Goal: Find specific page/section: Locate a particular part of the current website

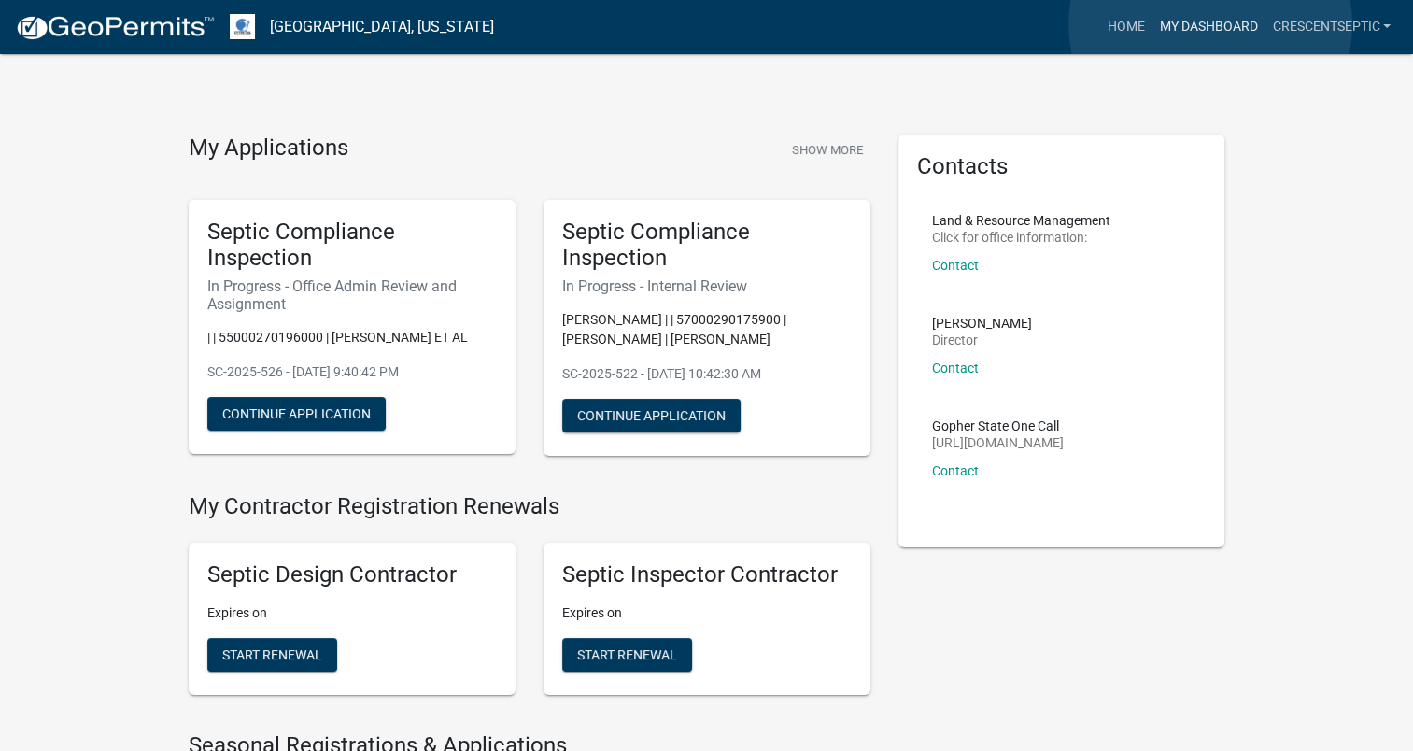
click at [1210, 24] on link "My Dashboard" at bounding box center [1208, 26] width 113 height 35
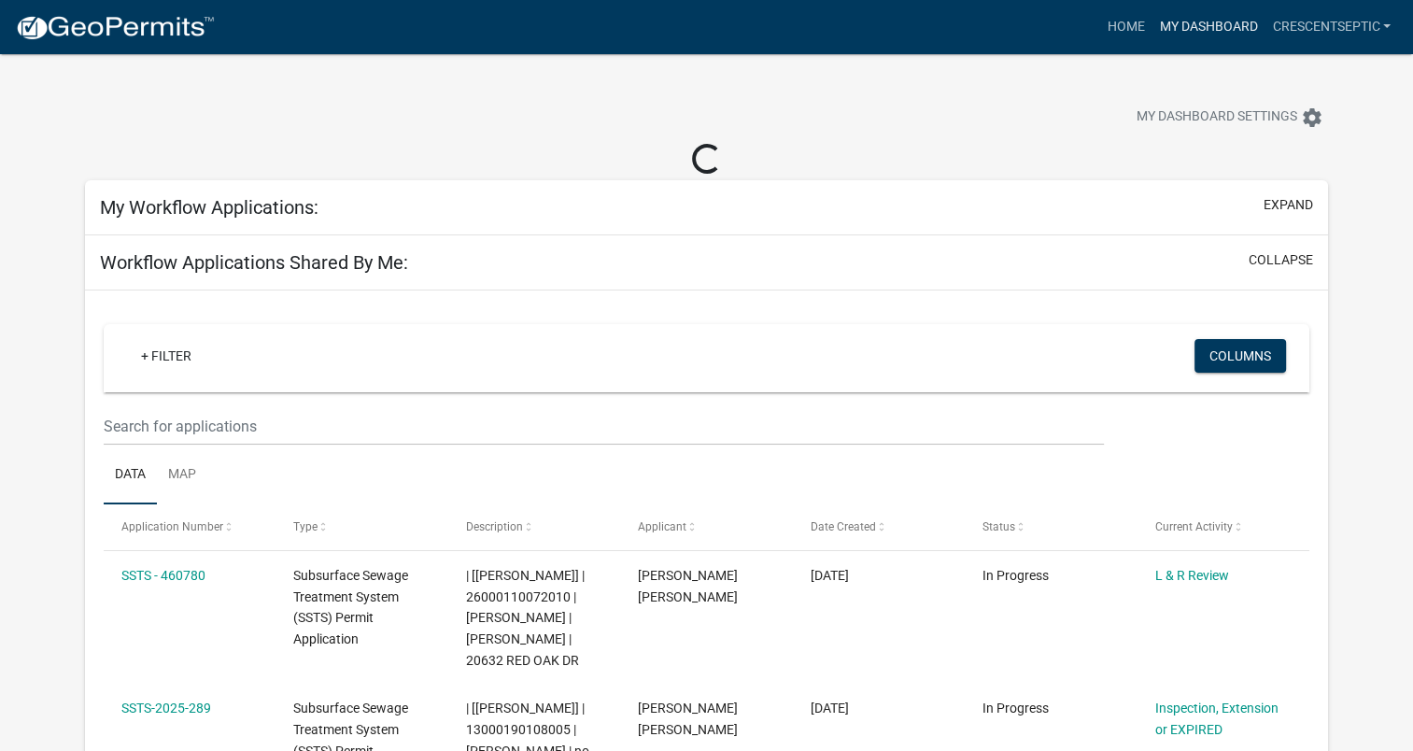
select select "3: 100"
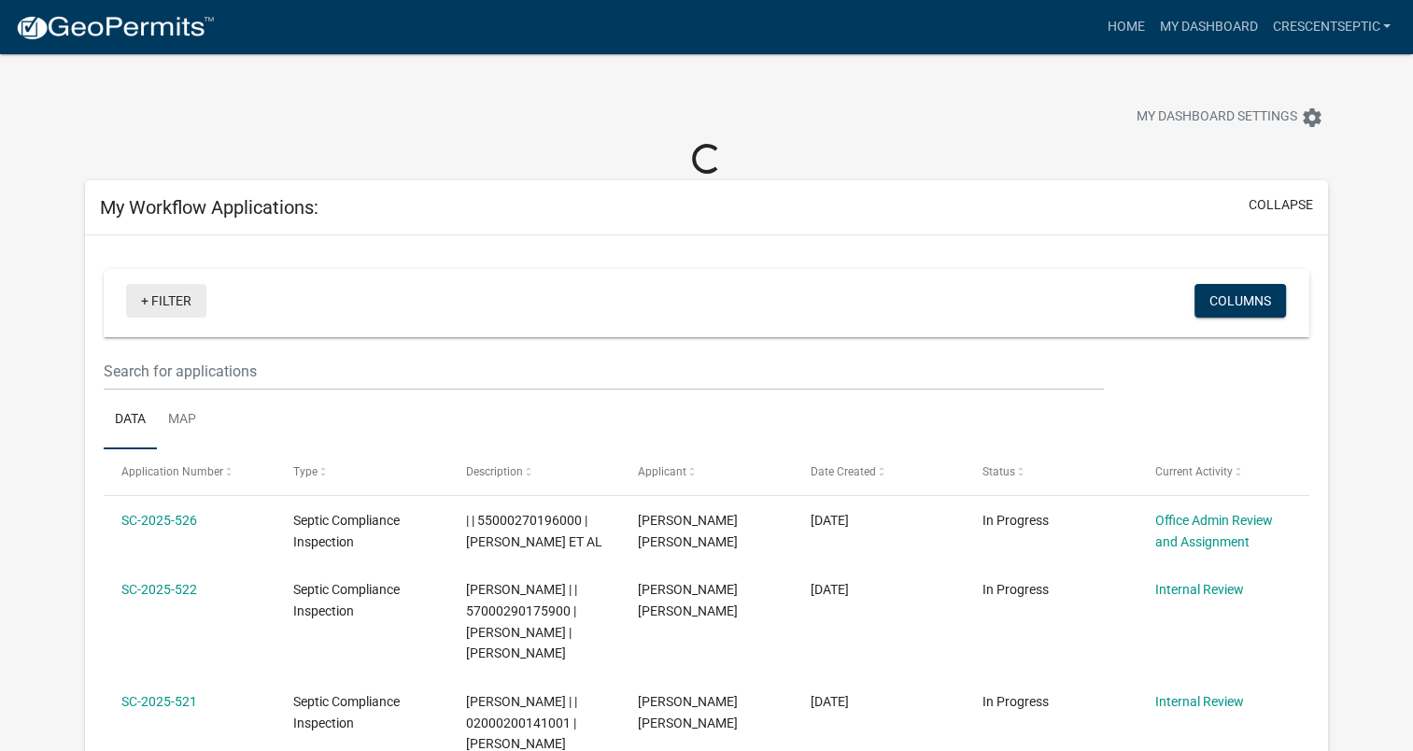
click at [164, 302] on link "+ Filter" at bounding box center [166, 301] width 80 height 34
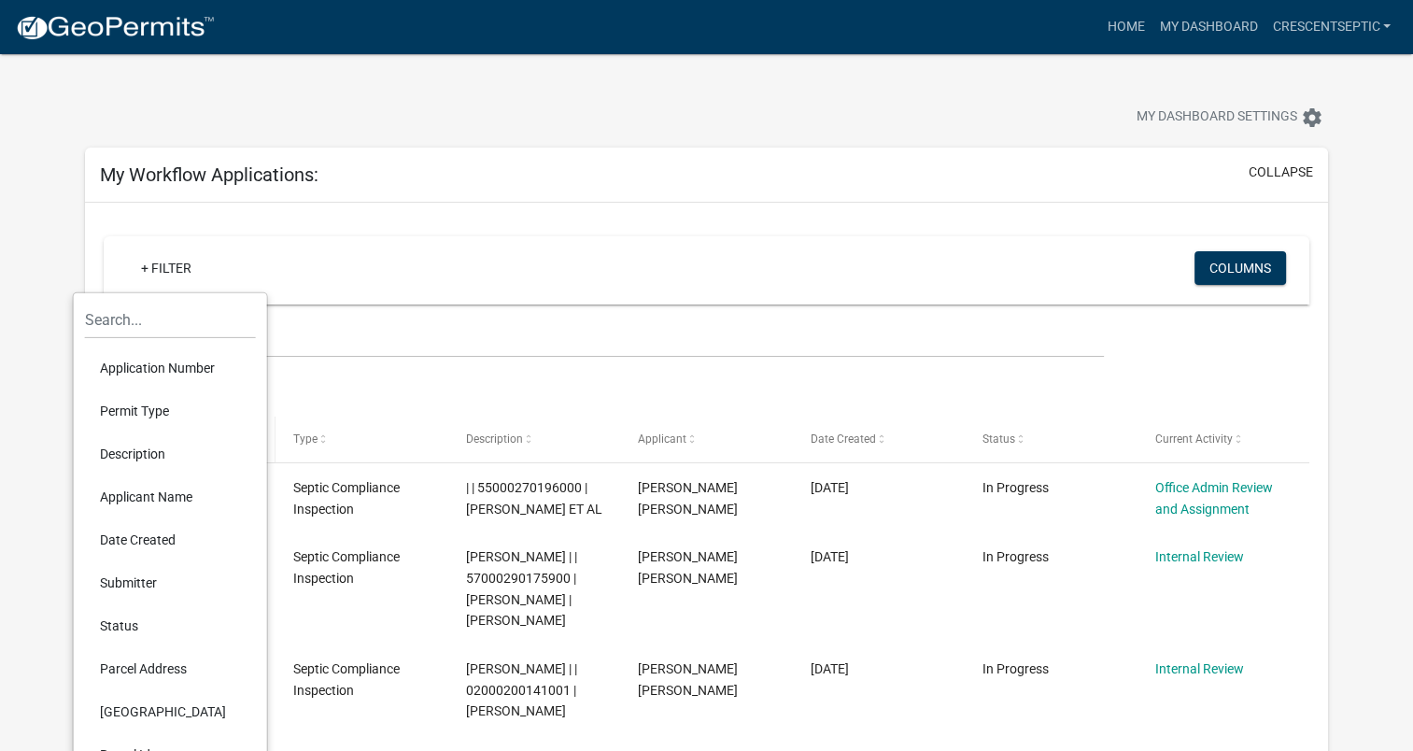
click at [125, 455] on li "Description" at bounding box center [170, 453] width 171 height 43
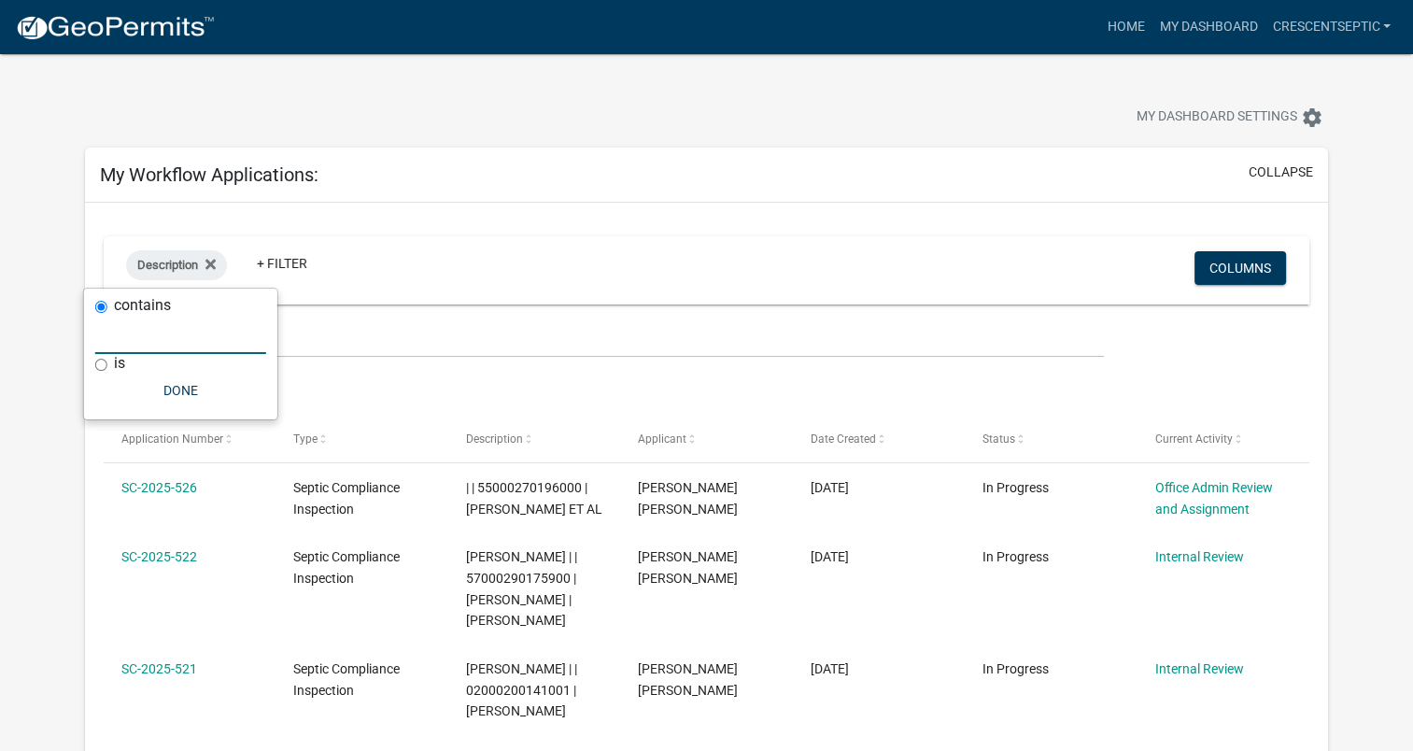
drag, startPoint x: 125, startPoint y: 455, endPoint x: 205, endPoint y: 336, distance: 143.2
click at [217, 335] on input "text" at bounding box center [180, 335] width 171 height 38
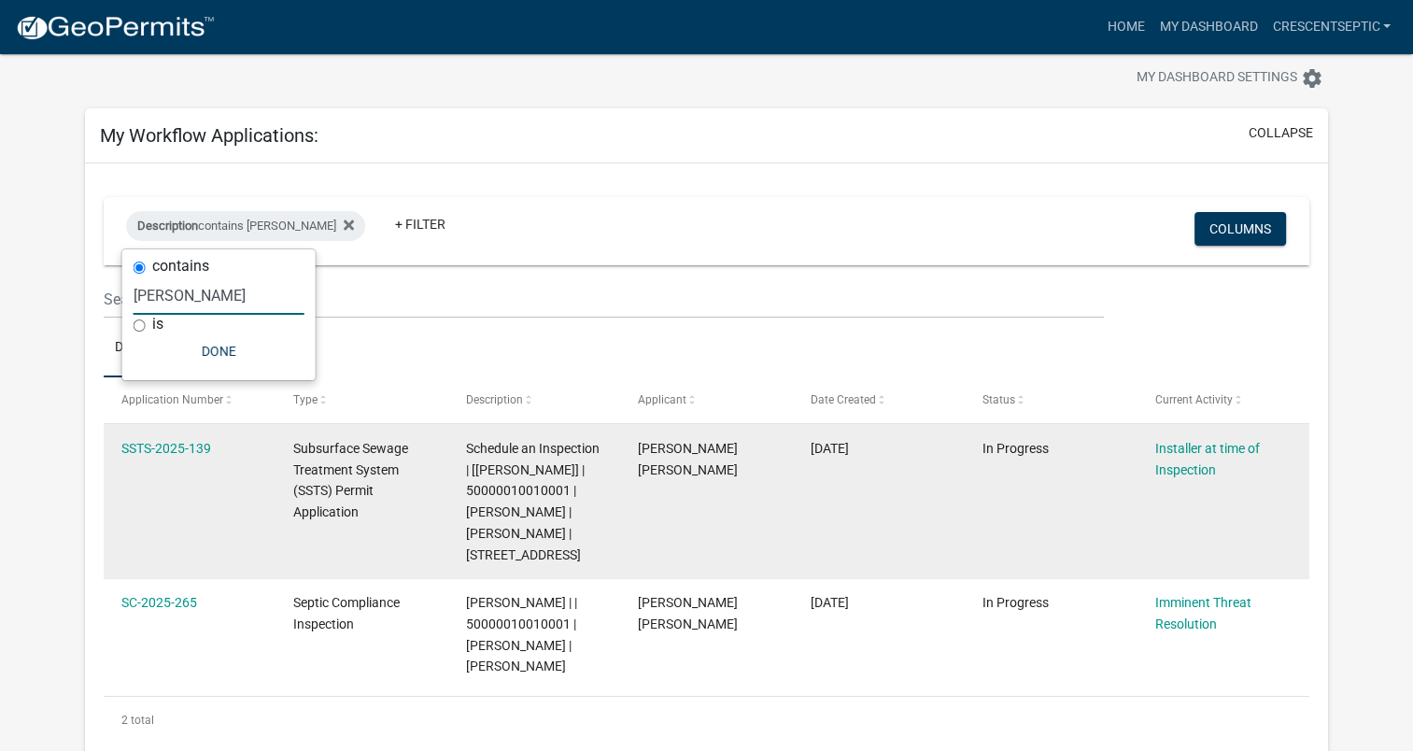
scroll to position [93, 0]
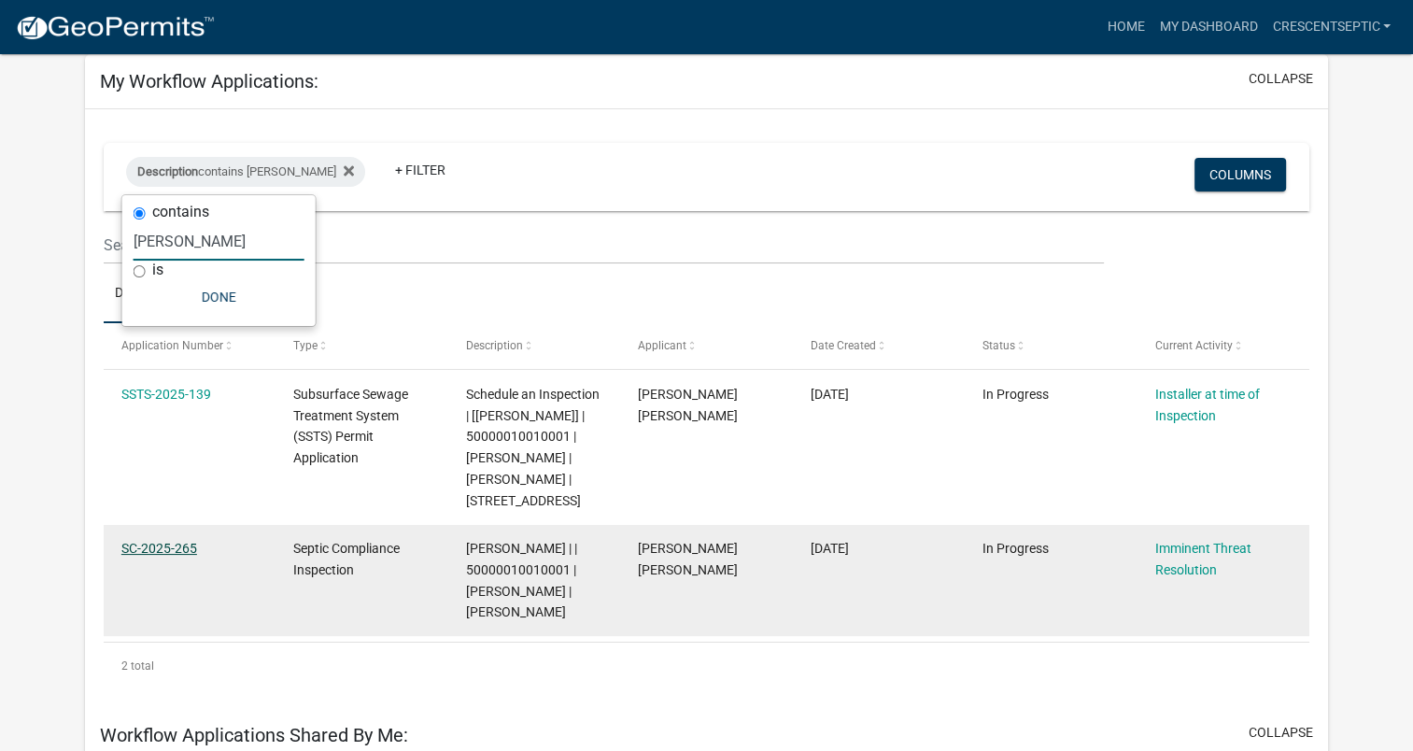
type input "[PERSON_NAME]"
click at [172, 546] on link "SC-2025-265" at bounding box center [159, 548] width 76 height 15
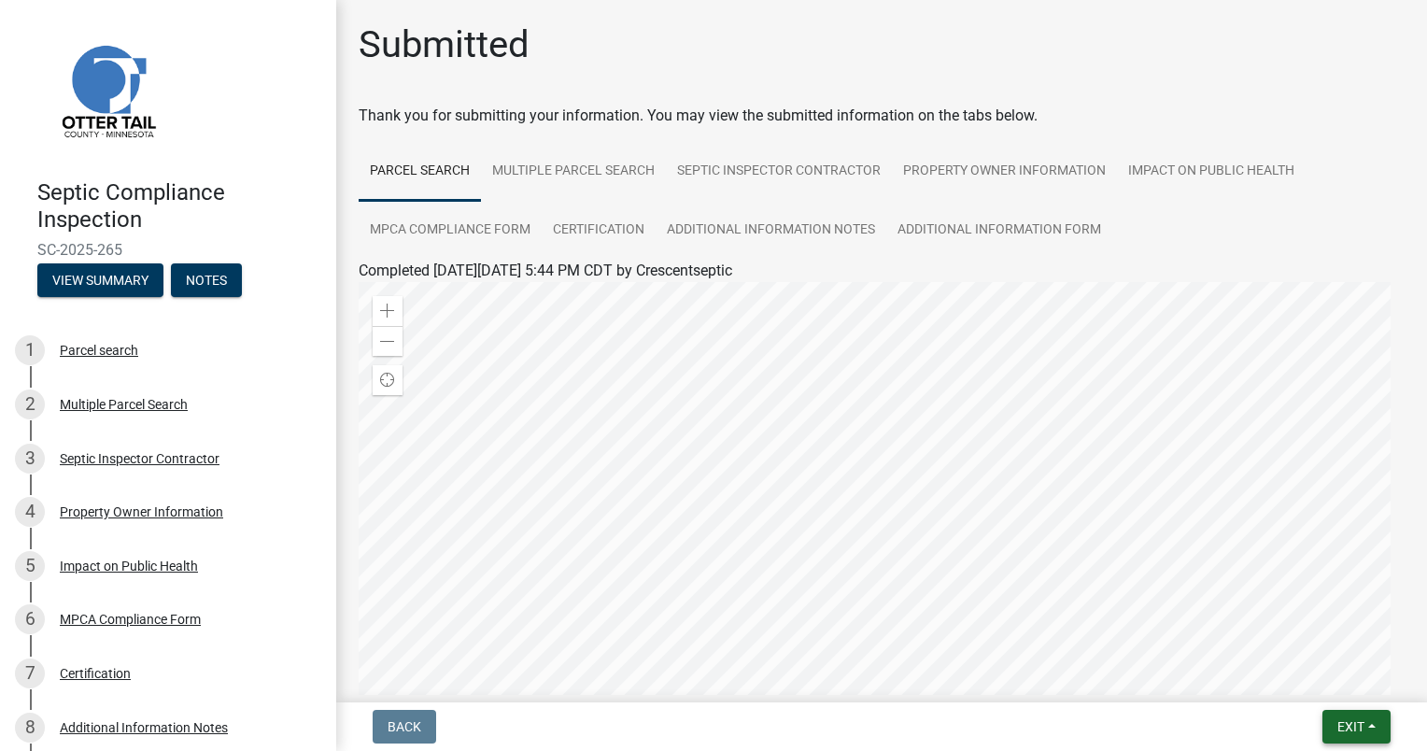
click at [1351, 732] on span "Exit" at bounding box center [1350, 726] width 27 height 15
click at [1307, 665] on button "Save & Exit" at bounding box center [1316, 678] width 149 height 45
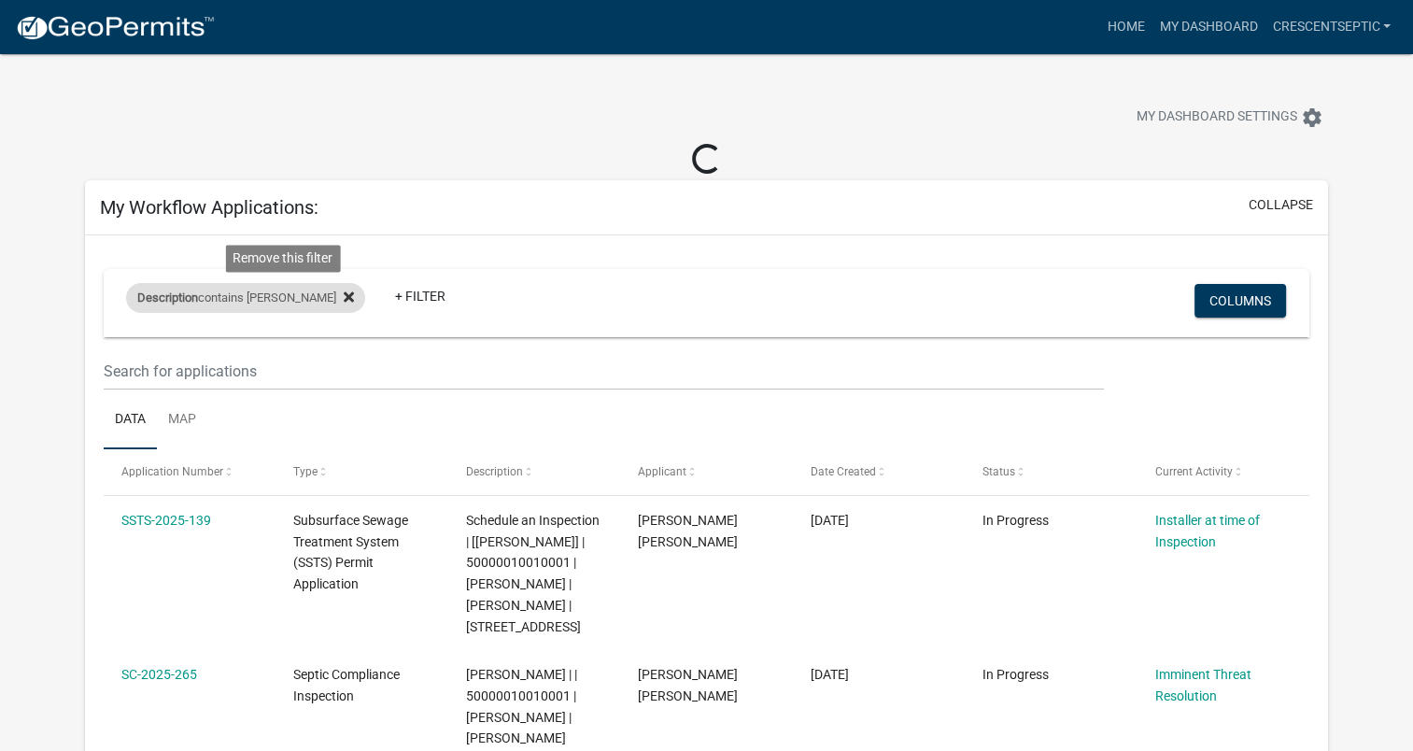
click at [344, 296] on icon at bounding box center [349, 296] width 10 height 10
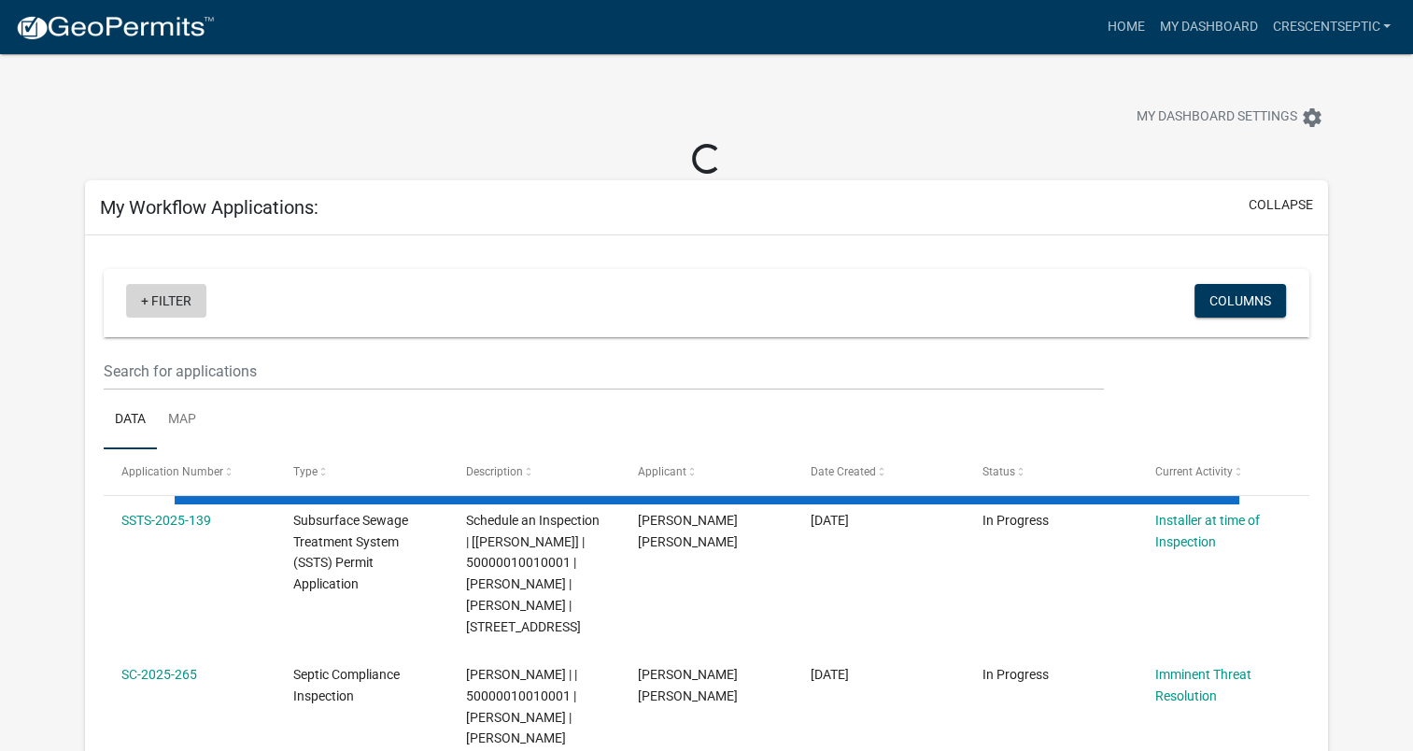
click at [161, 294] on link "+ Filter" at bounding box center [166, 301] width 80 height 34
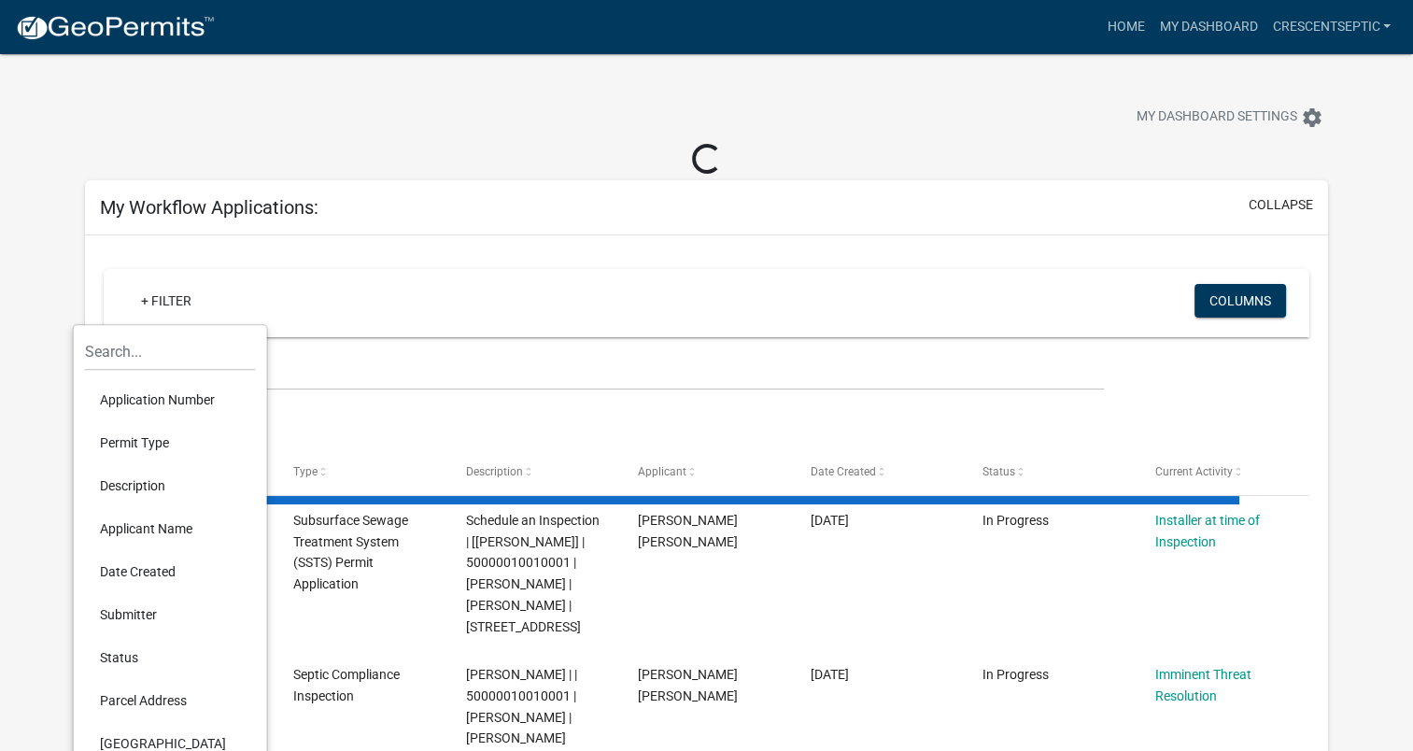
click at [161, 497] on li "Description" at bounding box center [170, 485] width 171 height 43
select select "3: 100"
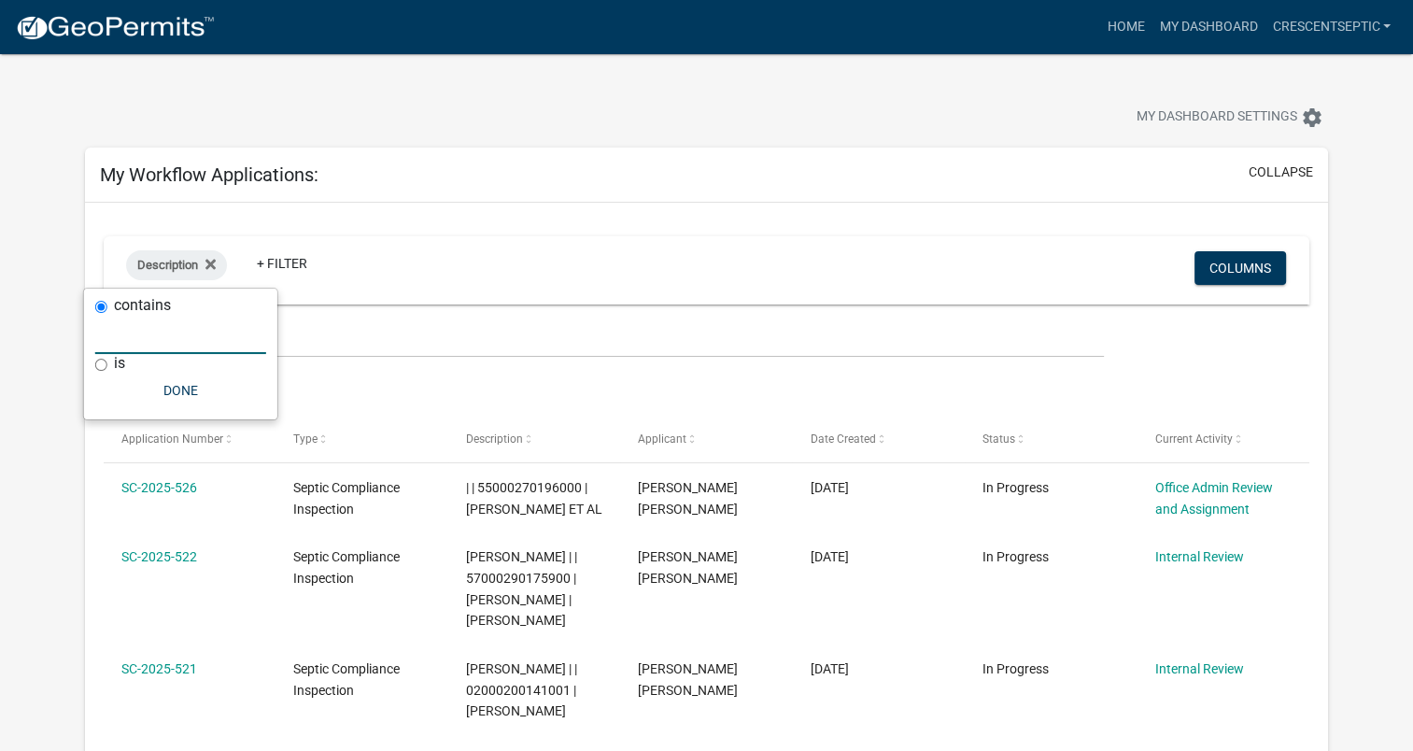
click at [178, 343] on input "text" at bounding box center [180, 335] width 171 height 38
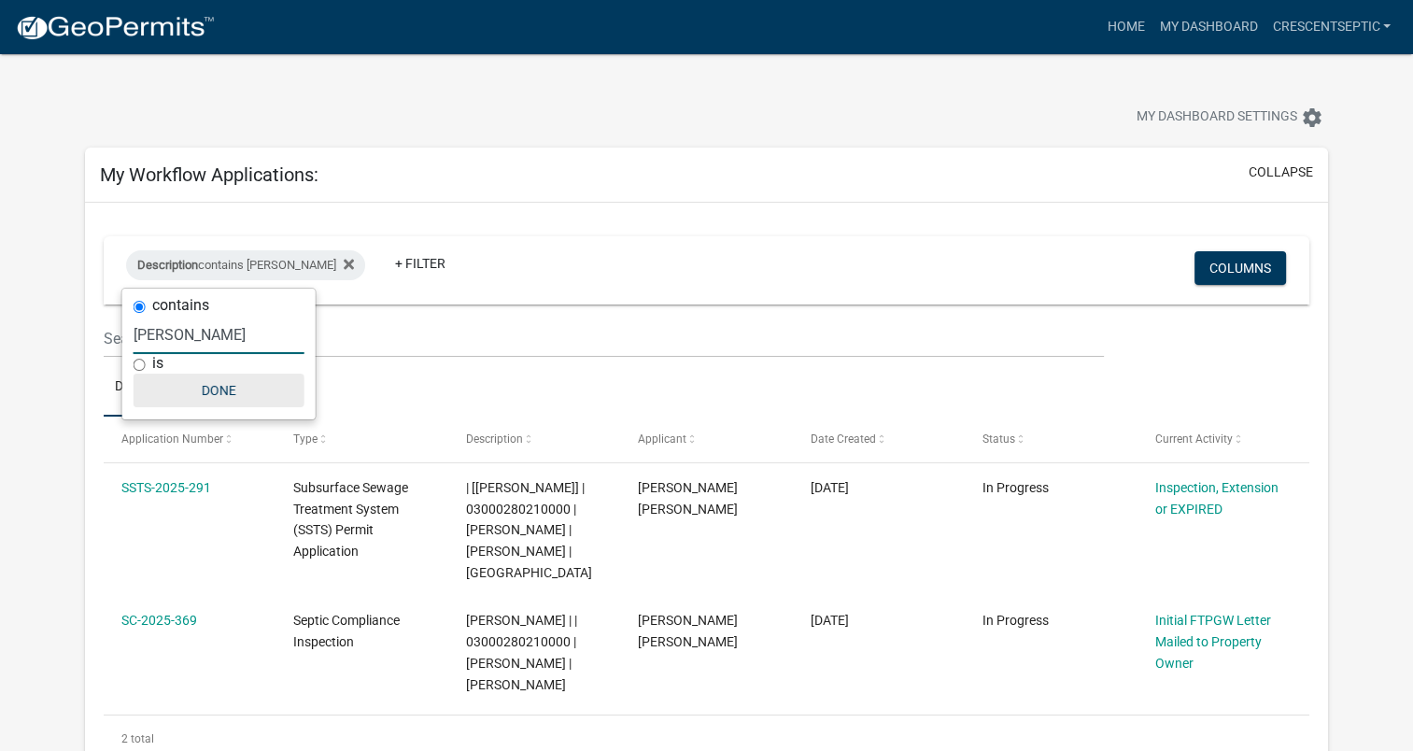
type input "[PERSON_NAME]"
click at [206, 391] on button "Done" at bounding box center [219, 391] width 171 height 34
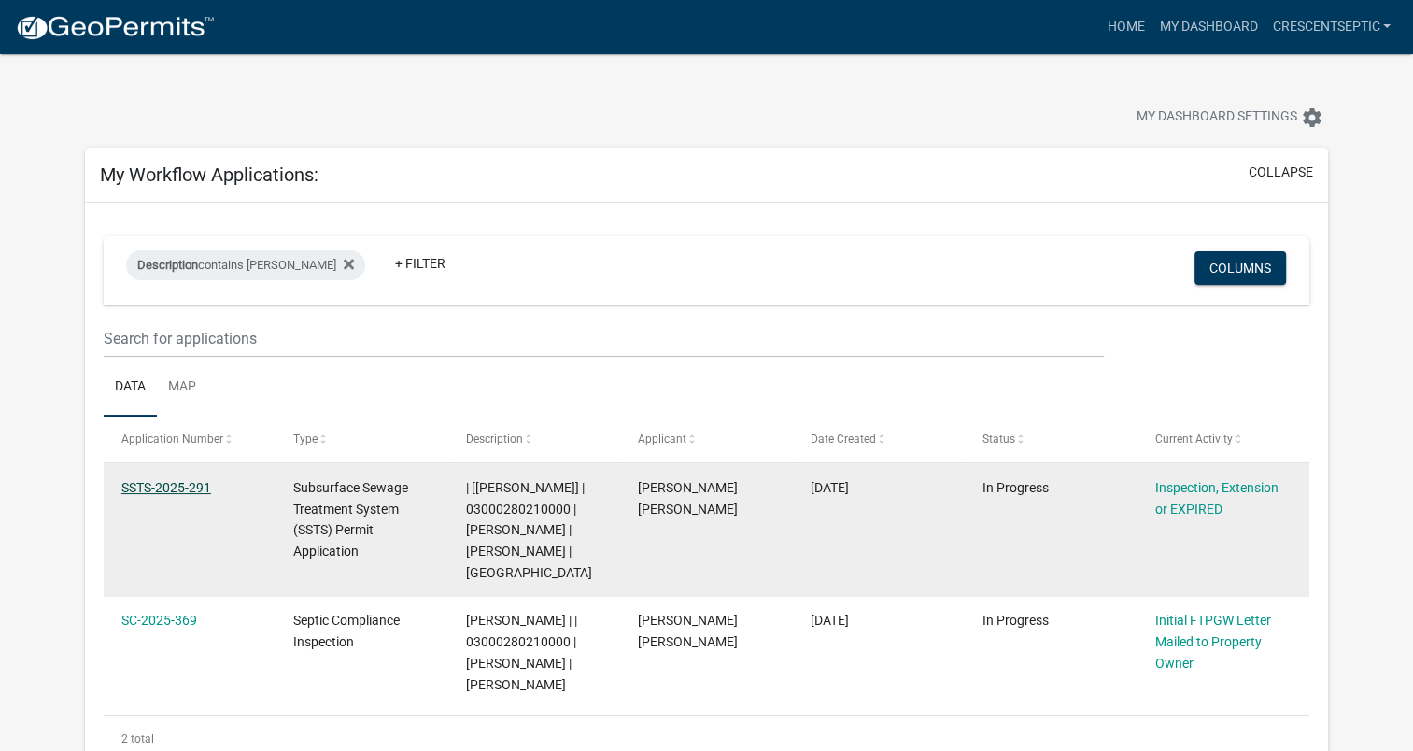
click at [164, 485] on link "SSTS-2025-291" at bounding box center [166, 487] width 90 height 15
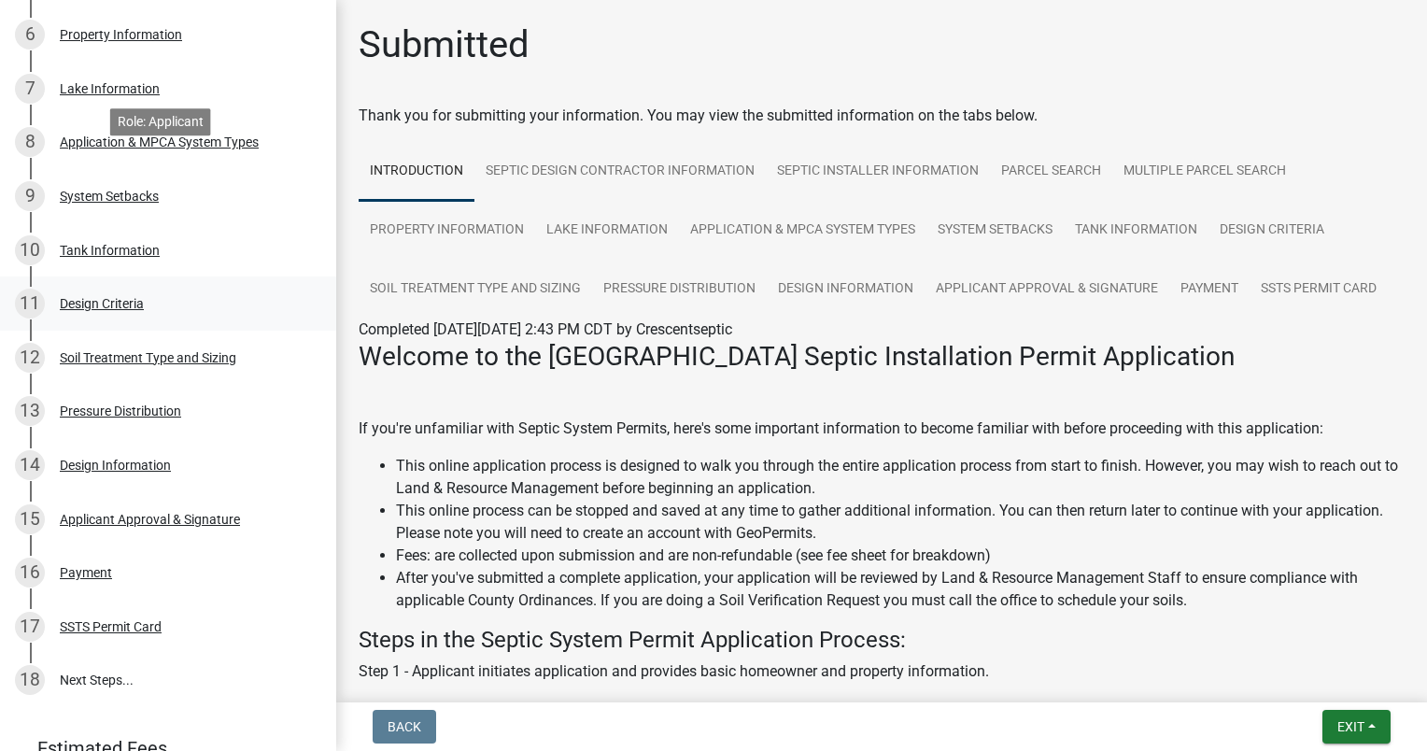
scroll to position [742, 0]
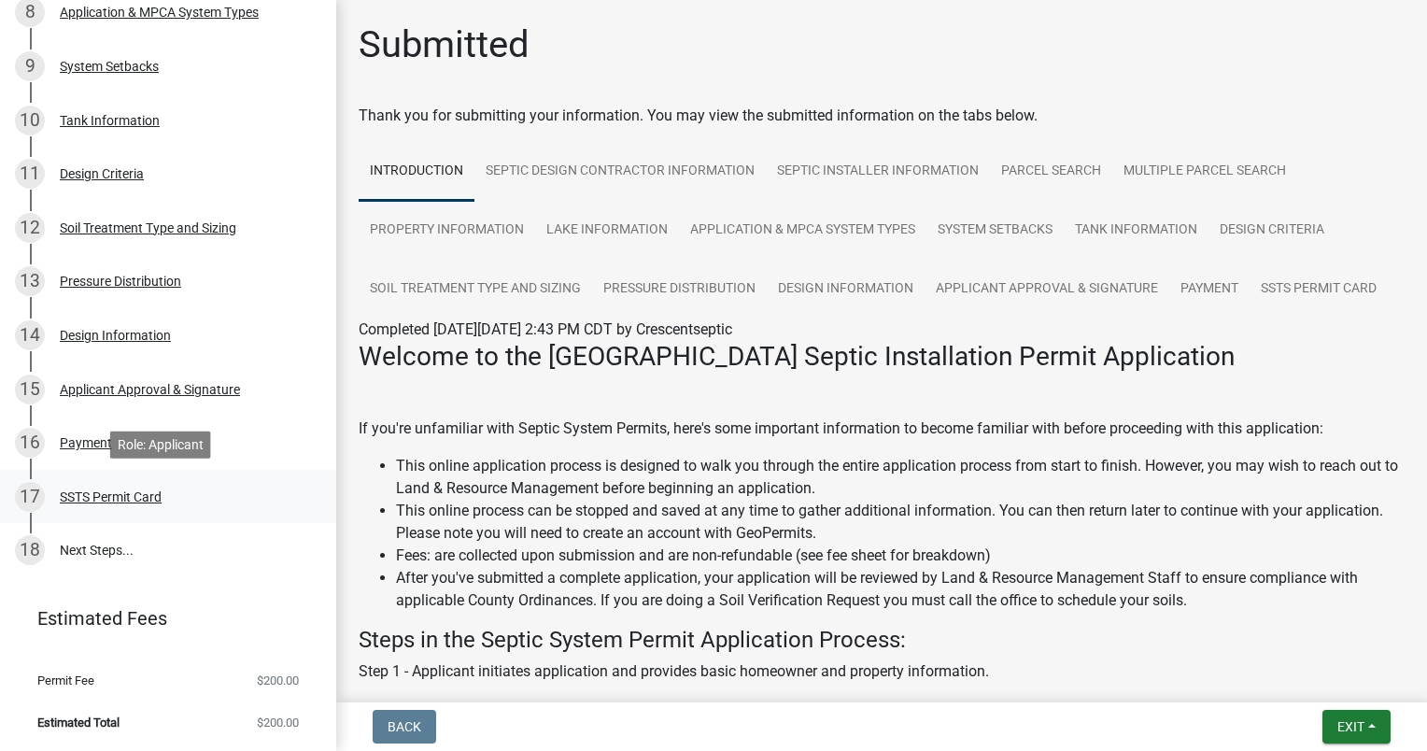
click at [135, 490] on div "SSTS Permit Card" at bounding box center [111, 496] width 102 height 13
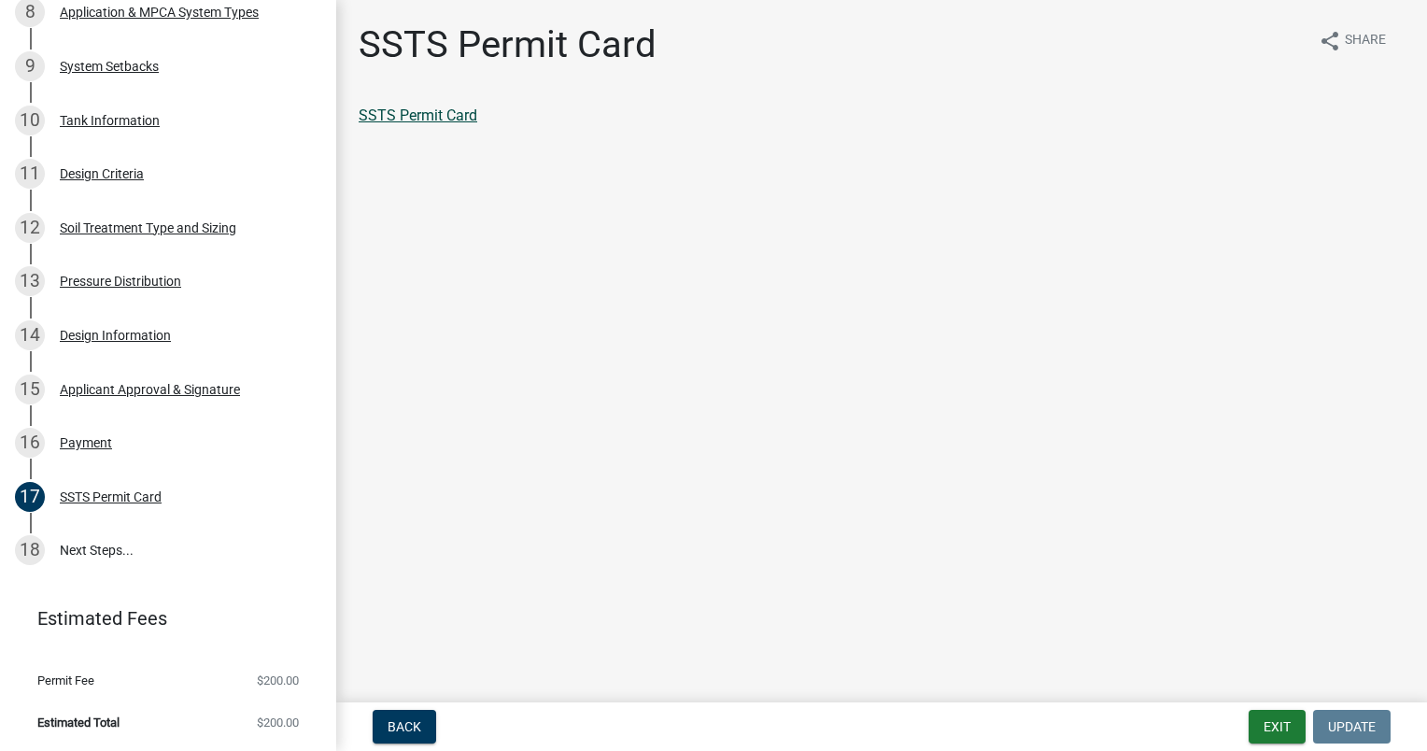
click at [456, 116] on link "SSTS Permit Card" at bounding box center [418, 115] width 119 height 18
